Goal: Task Accomplishment & Management: Use online tool/utility

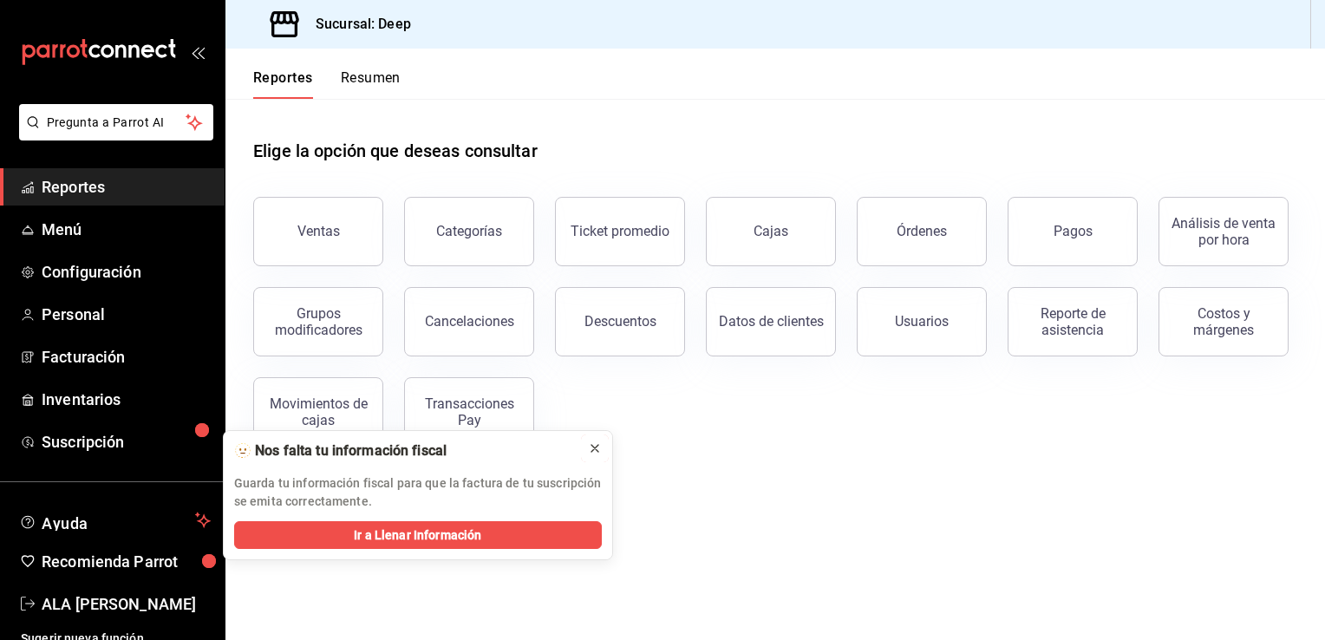
click at [599, 447] on icon at bounding box center [595, 448] width 14 height 14
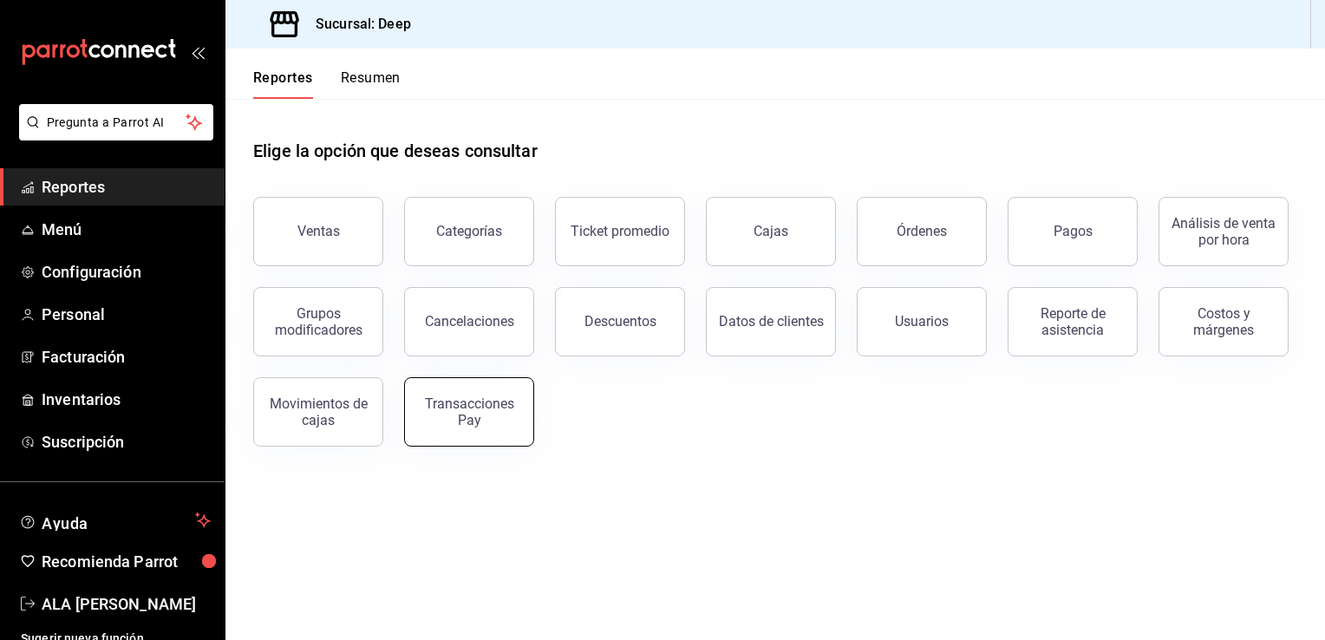
click at [457, 418] on div "Transacciones Pay" at bounding box center [469, 411] width 108 height 33
click at [457, 418] on html "Pregunta a Parrot AI Reportes Menú Configuración Personal Facturación Inventari…" at bounding box center [662, 320] width 1325 height 640
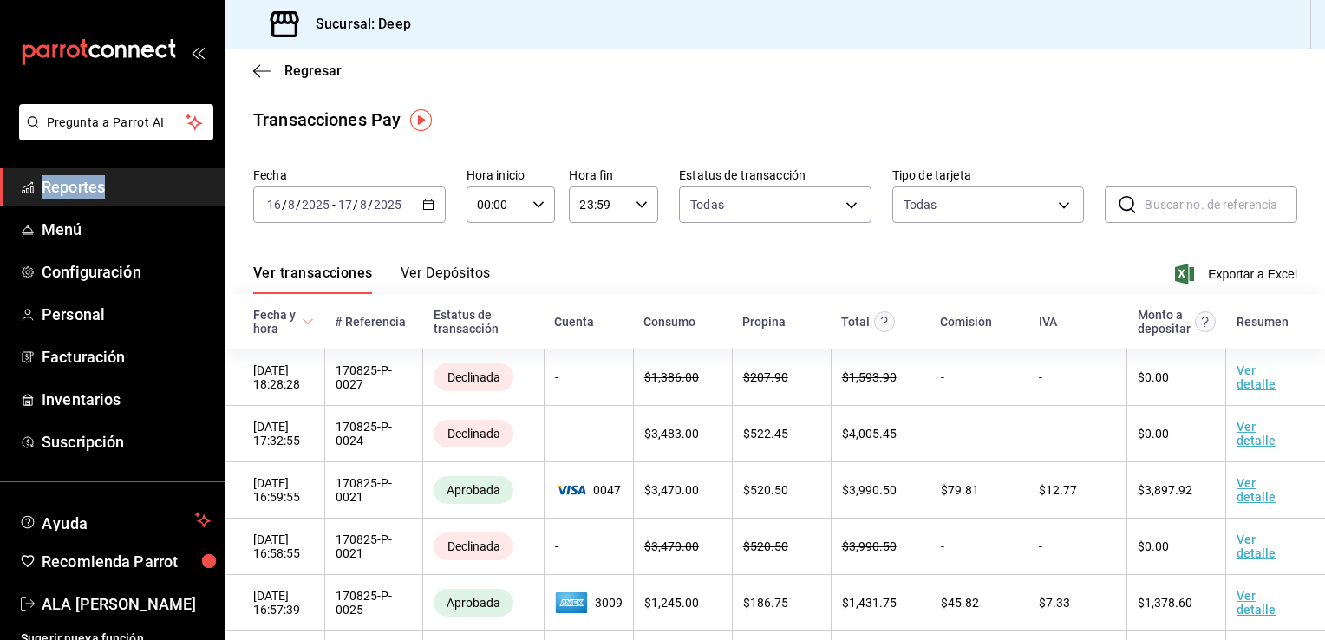
click at [427, 206] on icon "button" at bounding box center [428, 205] width 12 height 12
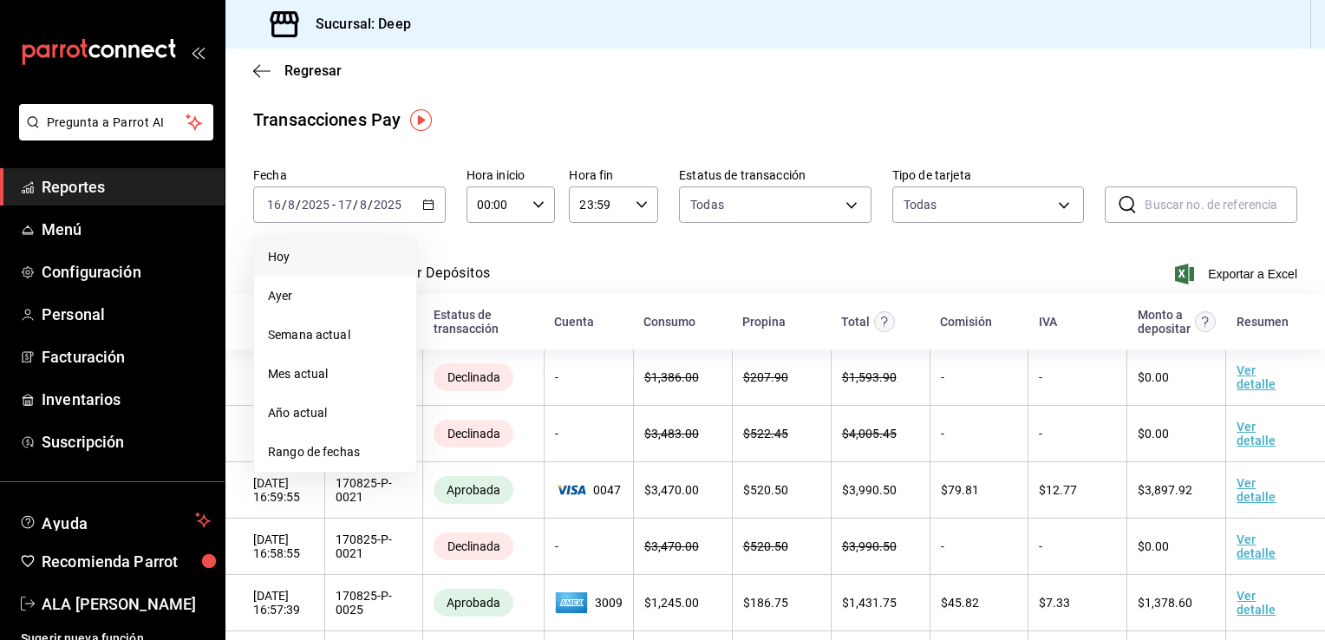
click at [282, 259] on span "Hoy" at bounding box center [335, 257] width 134 height 18
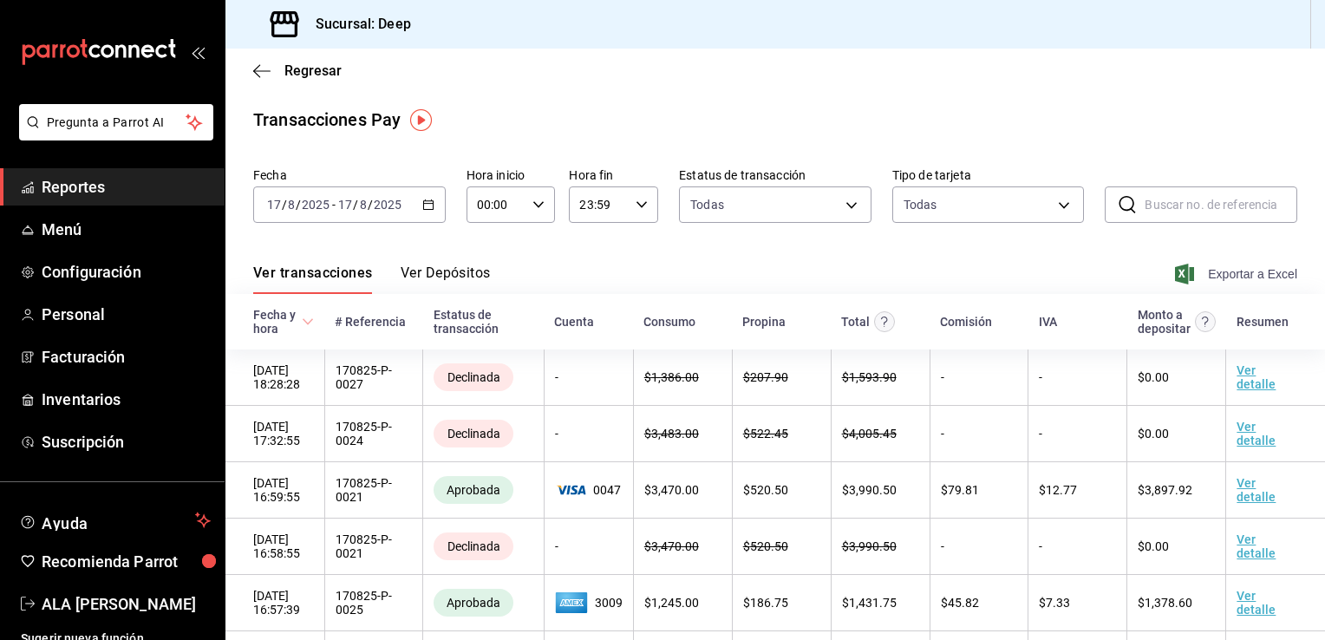
click at [1249, 272] on span "Exportar a Excel" at bounding box center [1237, 274] width 119 height 21
